Goal: Register for event/course

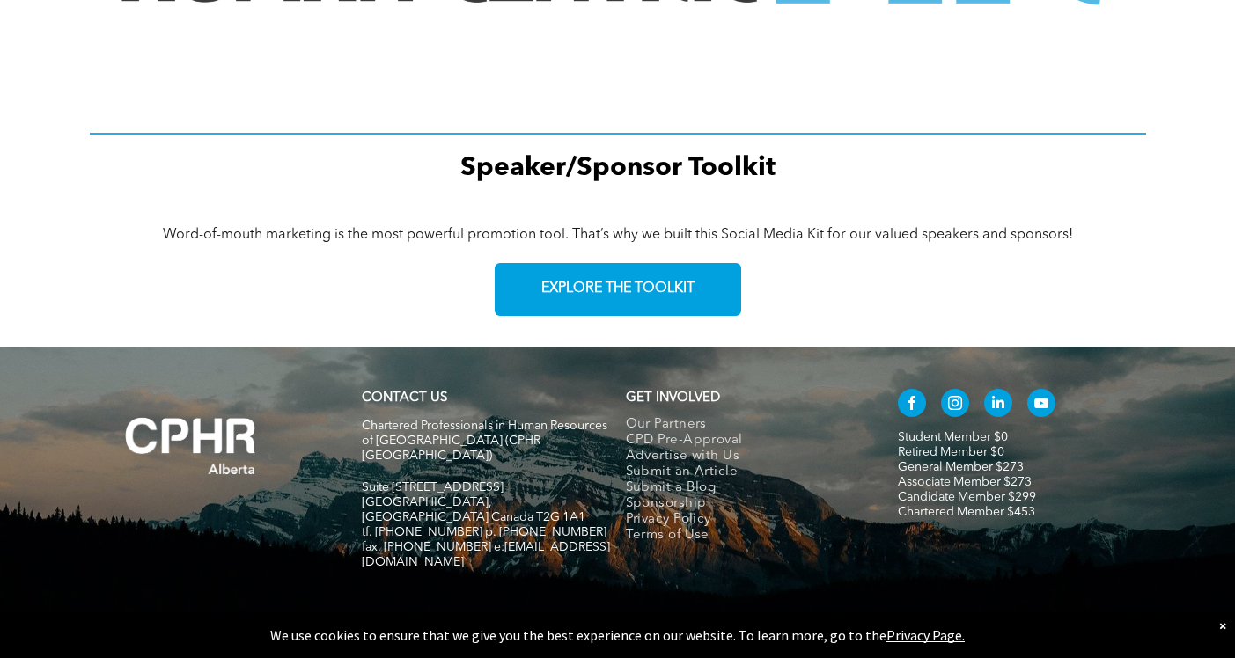
scroll to position [2651, 0]
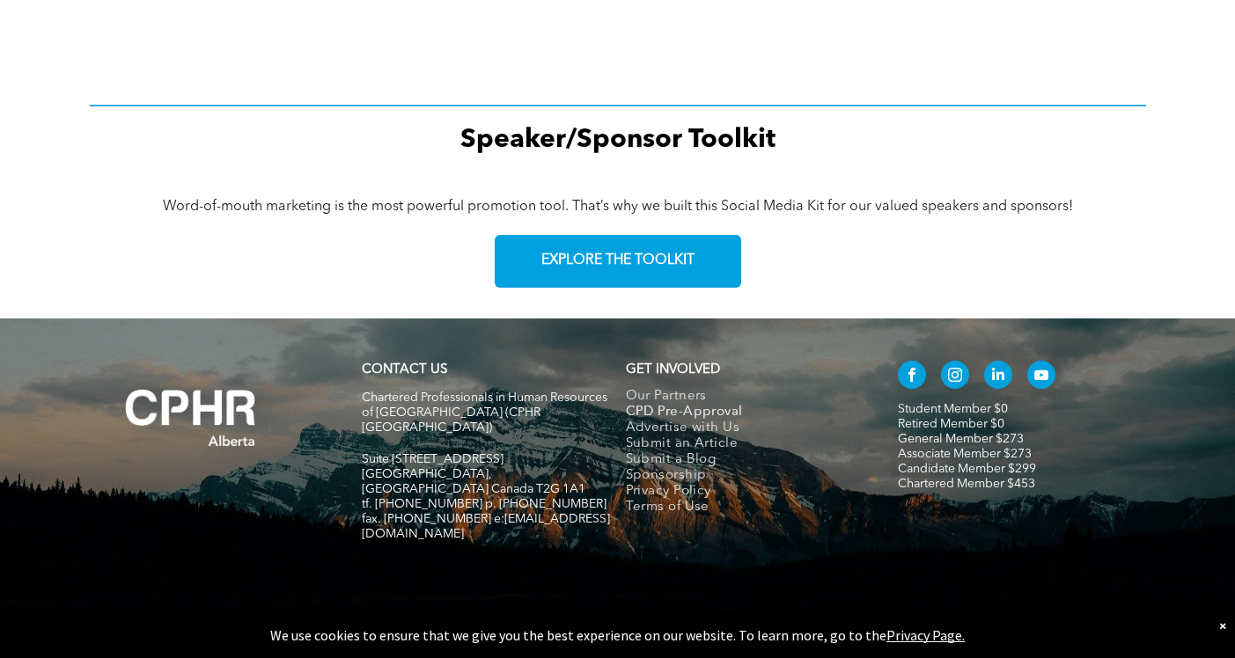
click at [716, 416] on span "CPD Pre-Approval" at bounding box center [684, 413] width 117 height 16
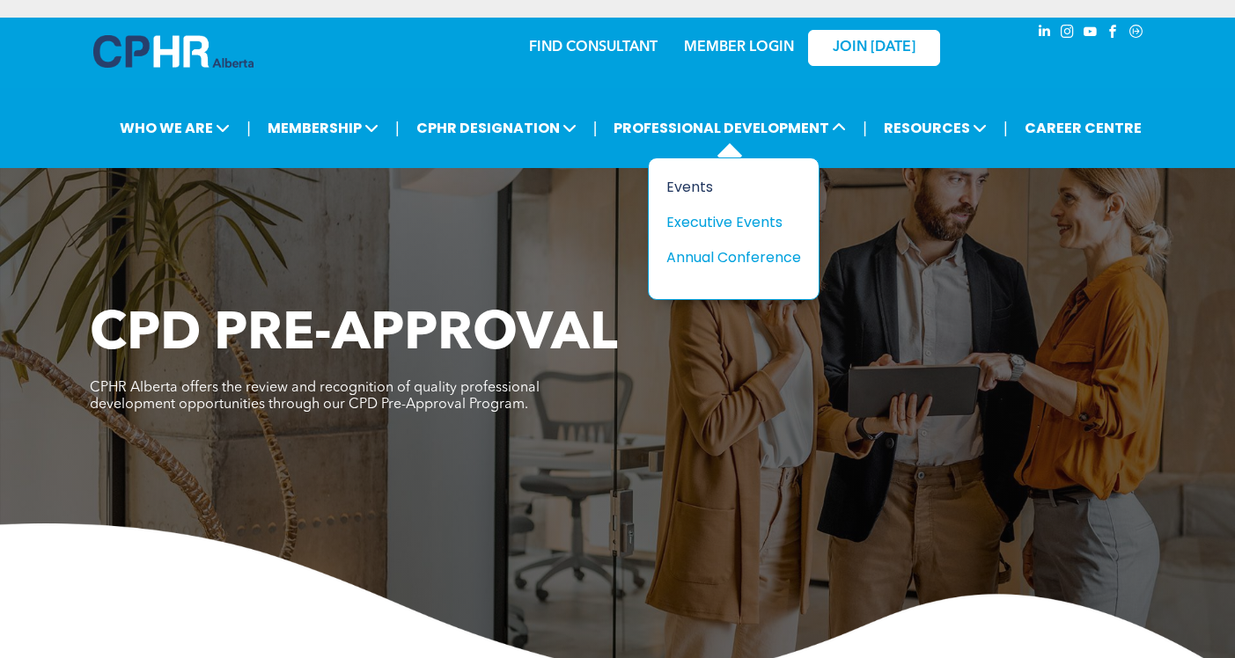
click at [696, 186] on div "Events" at bounding box center [726, 187] width 121 height 22
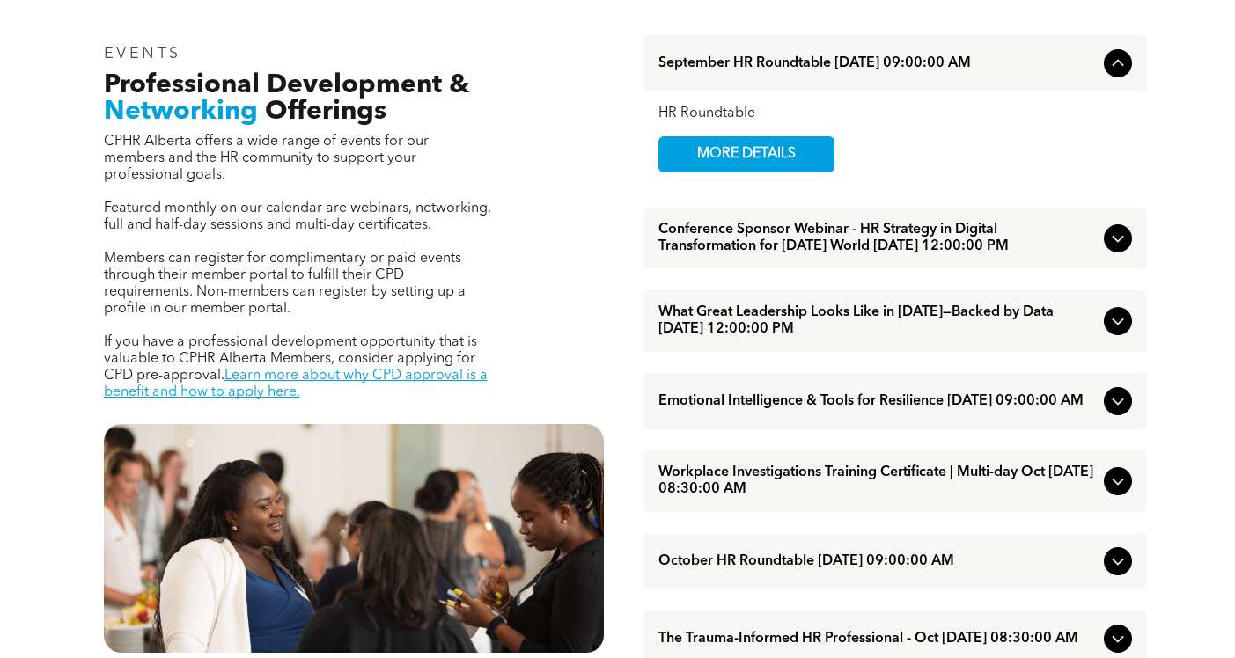
scroll to position [587, 0]
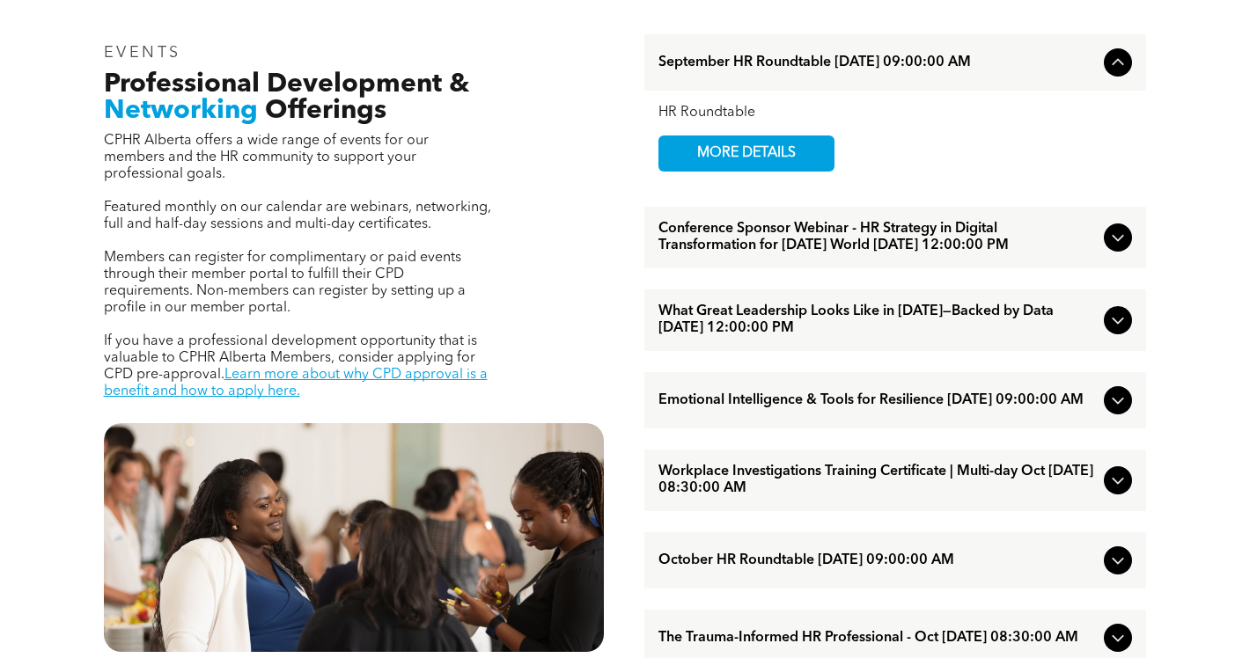
click at [747, 331] on span "What Great Leadership Looks Like in [DATE]—Backed by Data [DATE] 12:00:00 PM" at bounding box center [877, 320] width 438 height 33
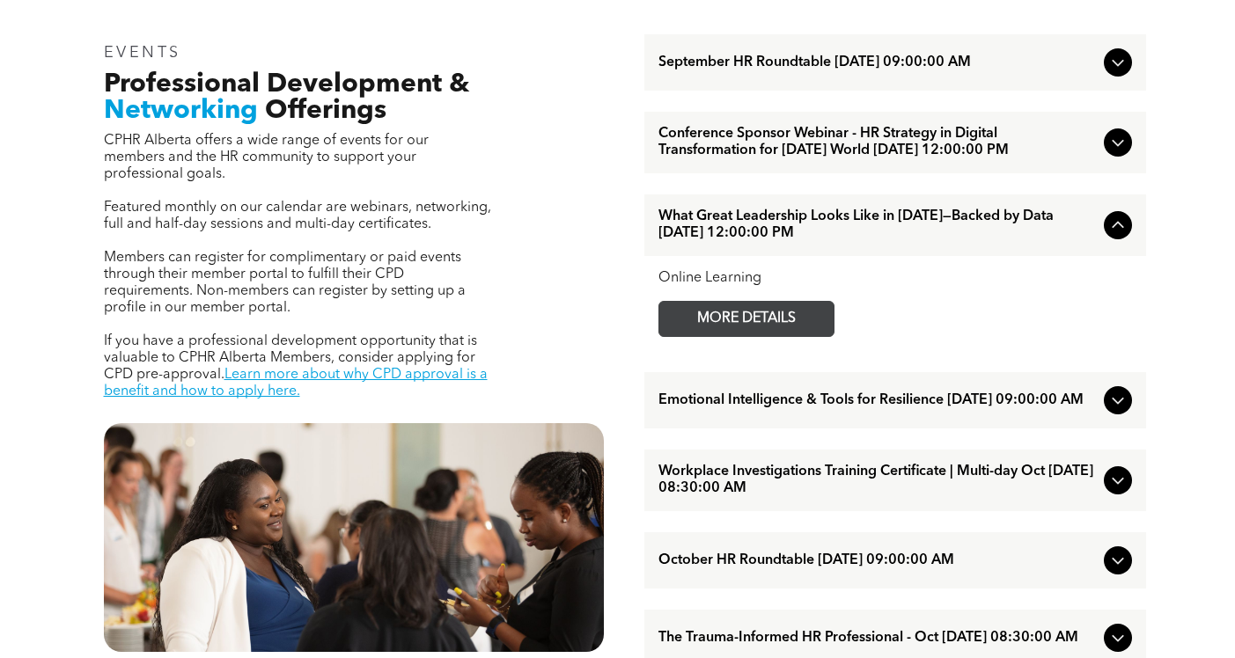
click at [752, 336] on span "MORE DETAILS" at bounding box center [746, 319] width 139 height 34
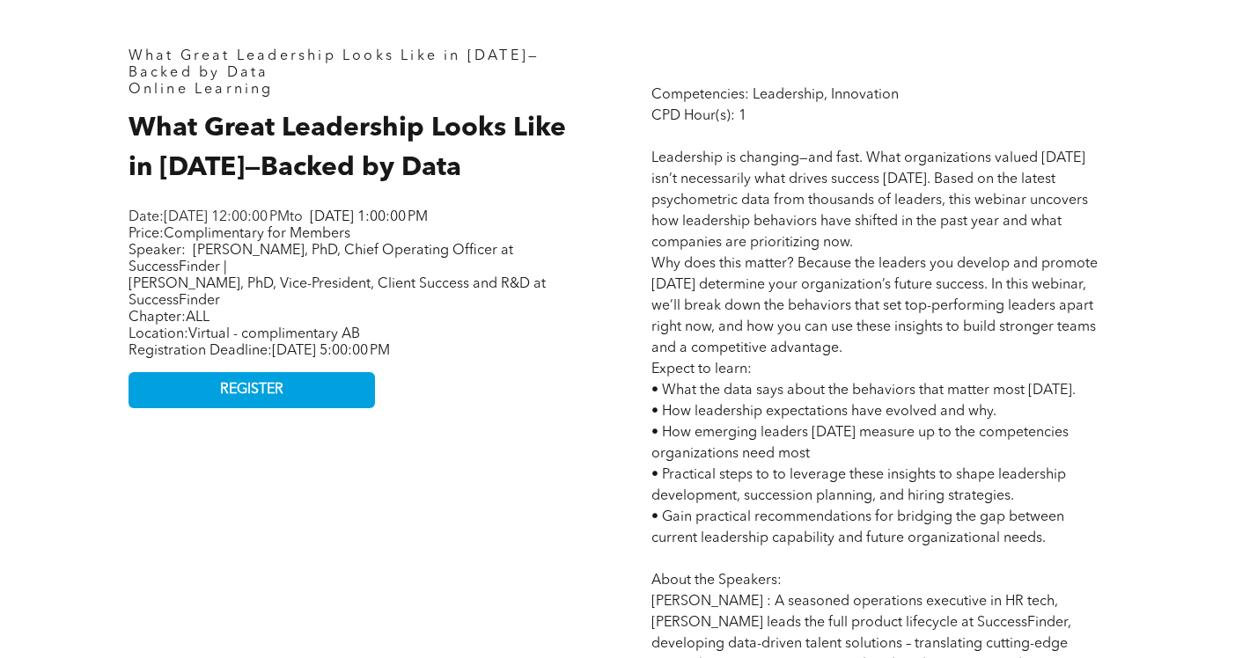
scroll to position [774, 0]
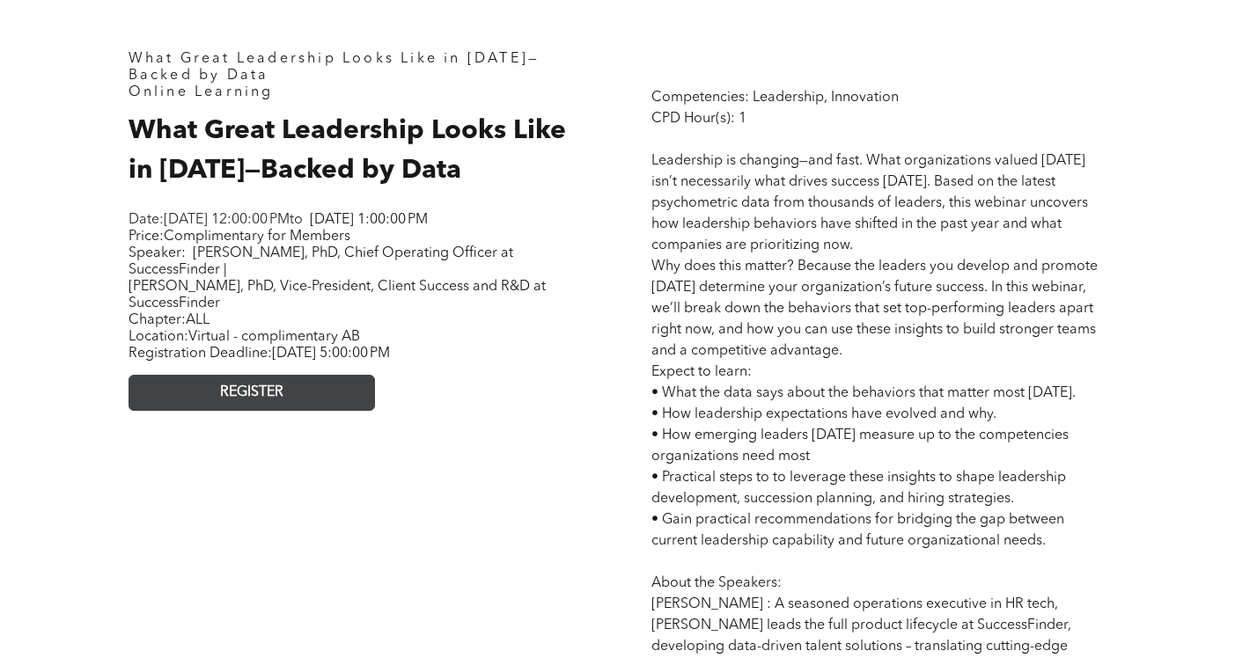
click at [338, 410] on link "REGISTER" at bounding box center [251, 393] width 246 height 36
